Goal: Entertainment & Leisure: Consume media (video, audio)

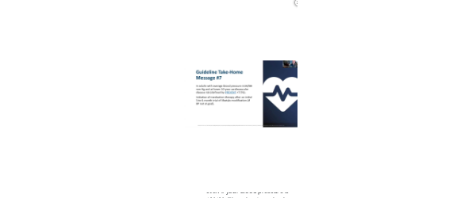
scroll to position [451, 0]
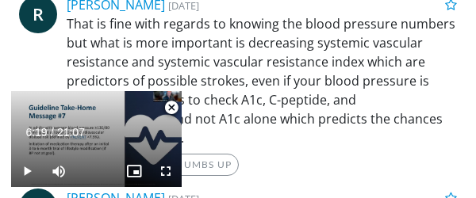
click at [129, 181] on div "10 seconds Tap to unmute" at bounding box center [96, 139] width 171 height 96
click at [125, 187] on div "10 seconds Tap to unmute" at bounding box center [96, 139] width 171 height 96
click at [125, 156] on icon "Video Player" at bounding box center [132, 140] width 32 height 32
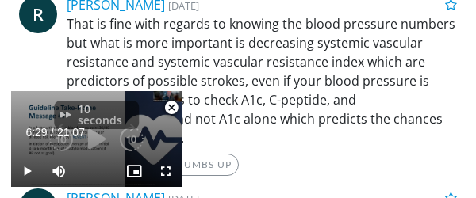
click at [168, 187] on span "Video Player" at bounding box center [166, 172] width 32 height 32
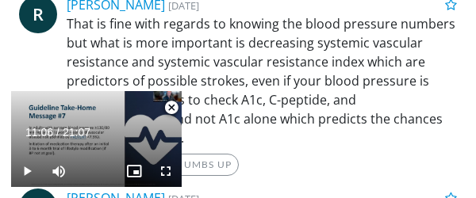
click at [169, 187] on span "Video Player" at bounding box center [166, 172] width 32 height 32
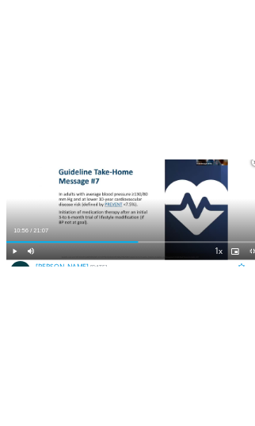
scroll to position [338, 0]
